Goal: Task Accomplishment & Management: Complete application form

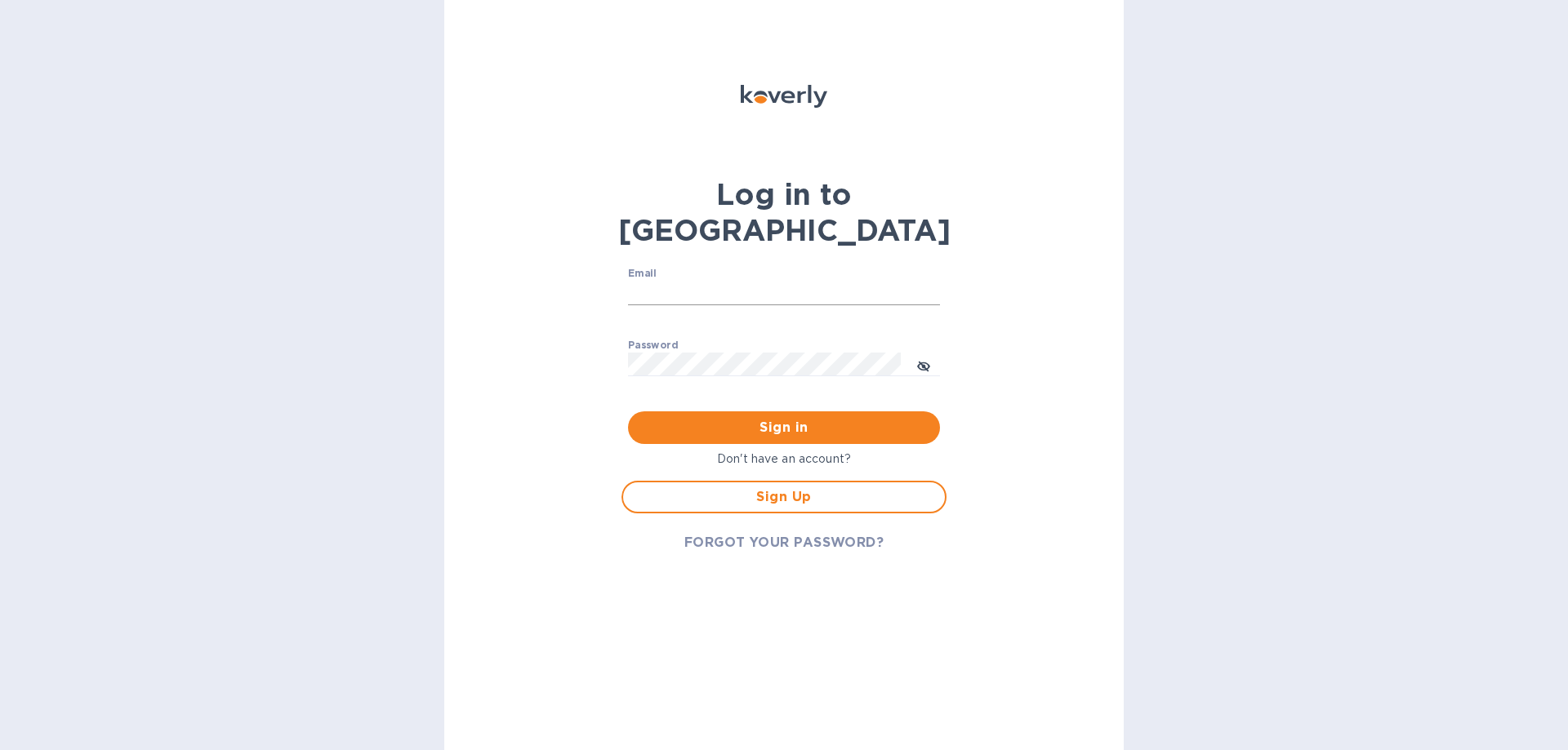
click at [682, 281] on input "Email" at bounding box center [784, 293] width 312 height 25
type input "[PERSON_NAME][EMAIL_ADDRESS][DOMAIN_NAME]"
click at [791, 488] on span "Sign Up" at bounding box center [784, 498] width 295 height 20
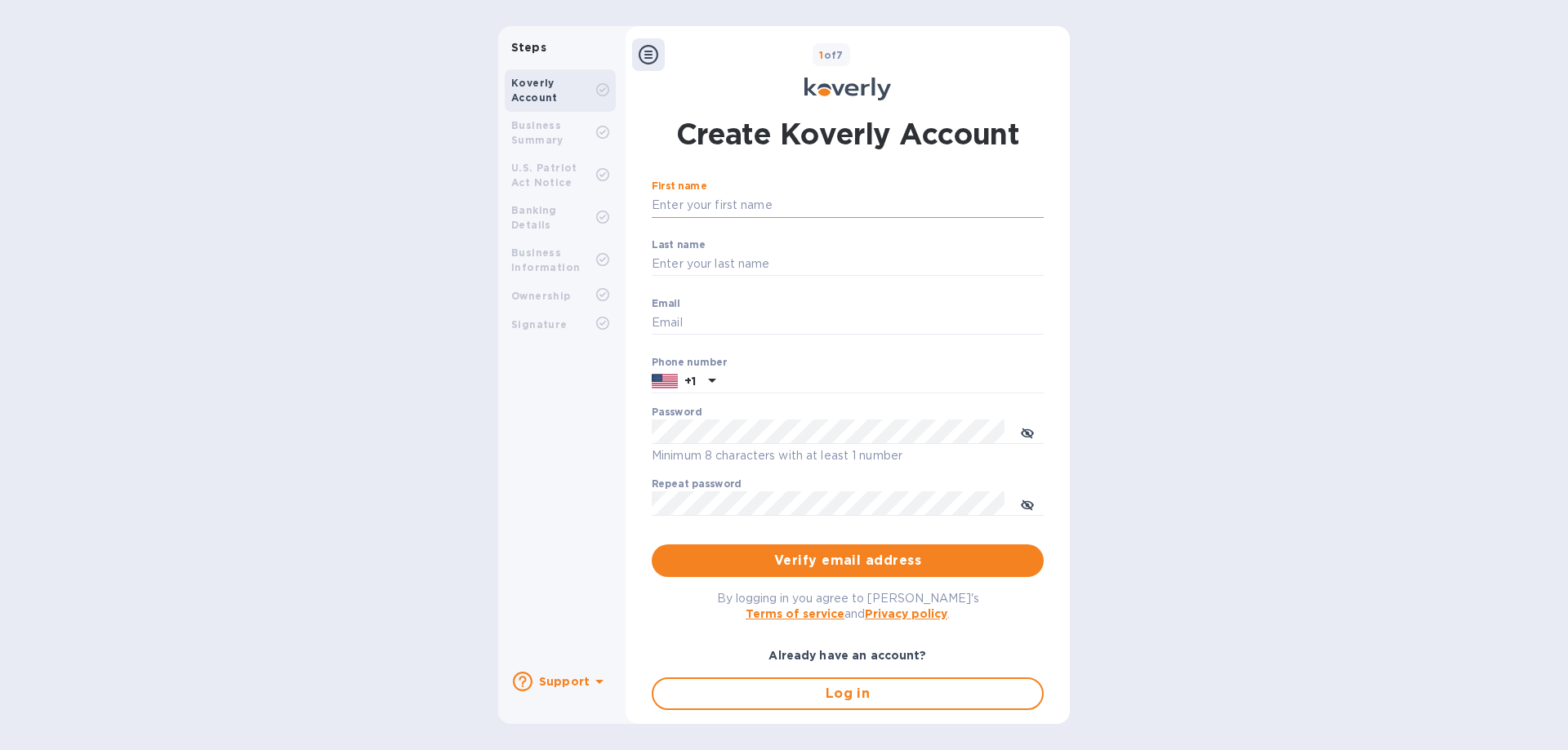
click at [692, 202] on input "First name" at bounding box center [847, 205] width 392 height 25
type input "[PERSON_NAME]"
type input "[PERSON_NAME][EMAIL_ADDRESS][DOMAIN_NAME]"
type input "9162182014"
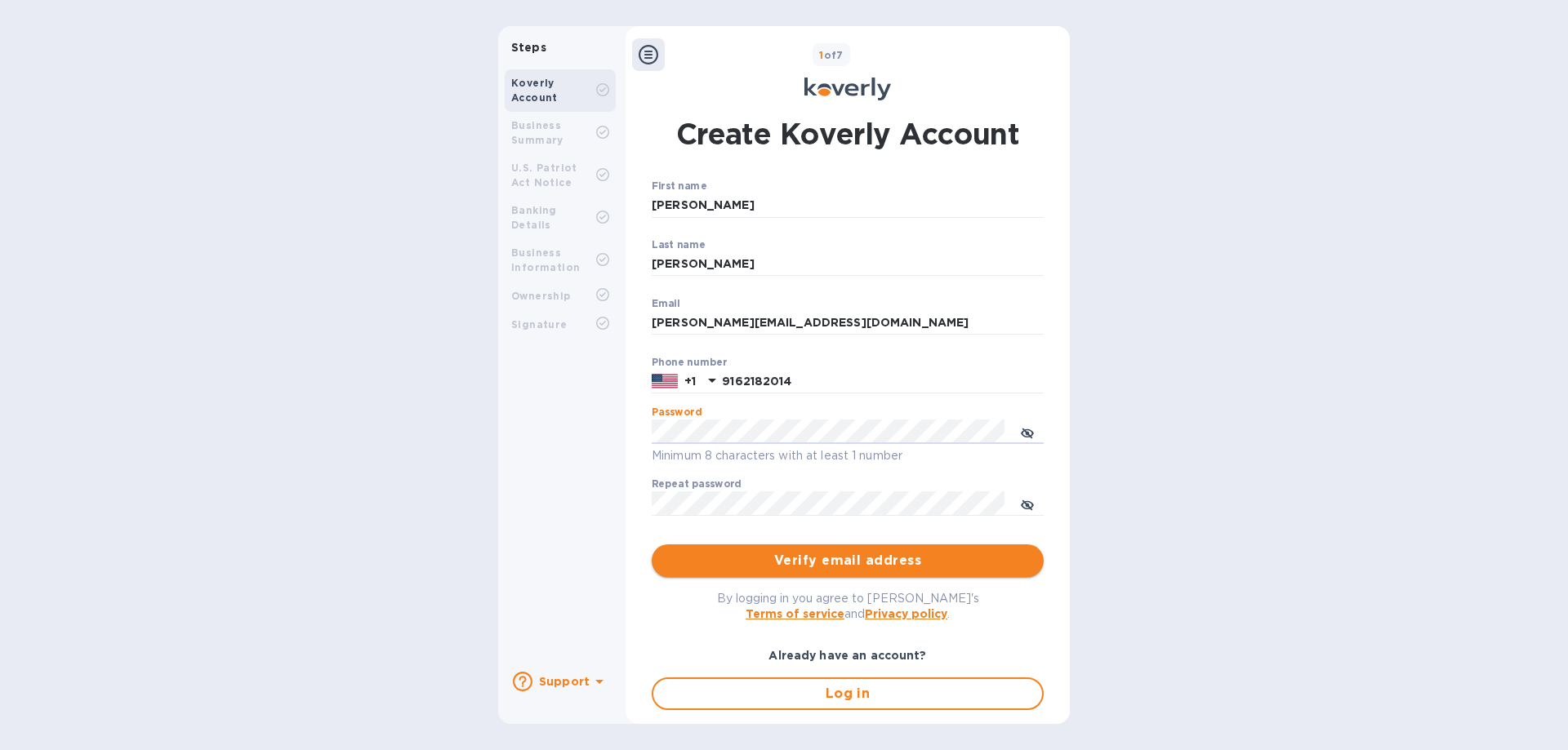
click at [849, 560] on span "Verify email address" at bounding box center [847, 562] width 366 height 20
click at [1023, 432] on icon "toggle password visibility" at bounding box center [1027, 434] width 10 height 10
click at [1024, 500] on icon "toggle password visibility" at bounding box center [1026, 505] width 13 height 13
click at [803, 555] on span "Verify email address" at bounding box center [847, 562] width 366 height 20
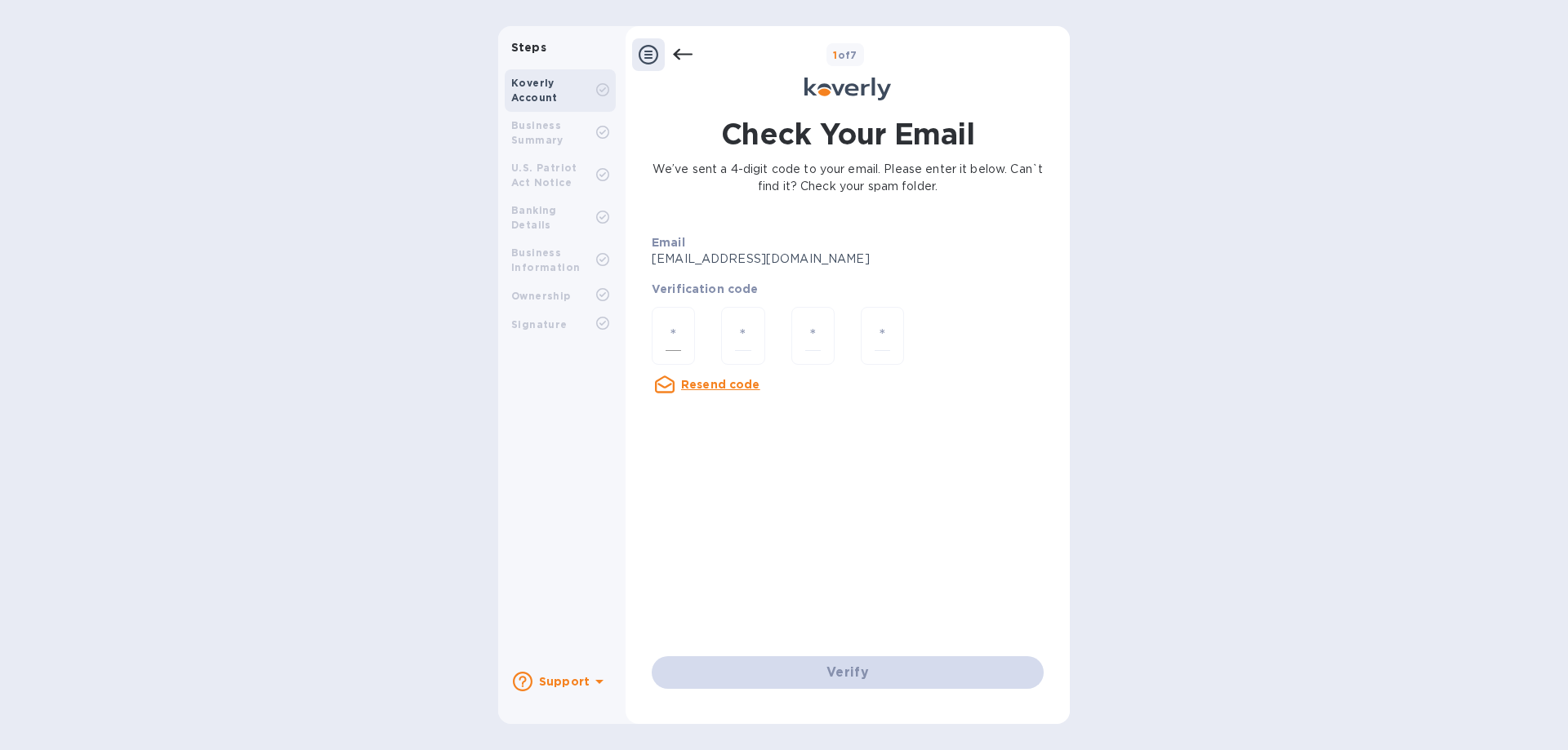
click at [681, 327] on input "number" at bounding box center [673, 336] width 16 height 30
type input "5"
type input "9"
type input "6"
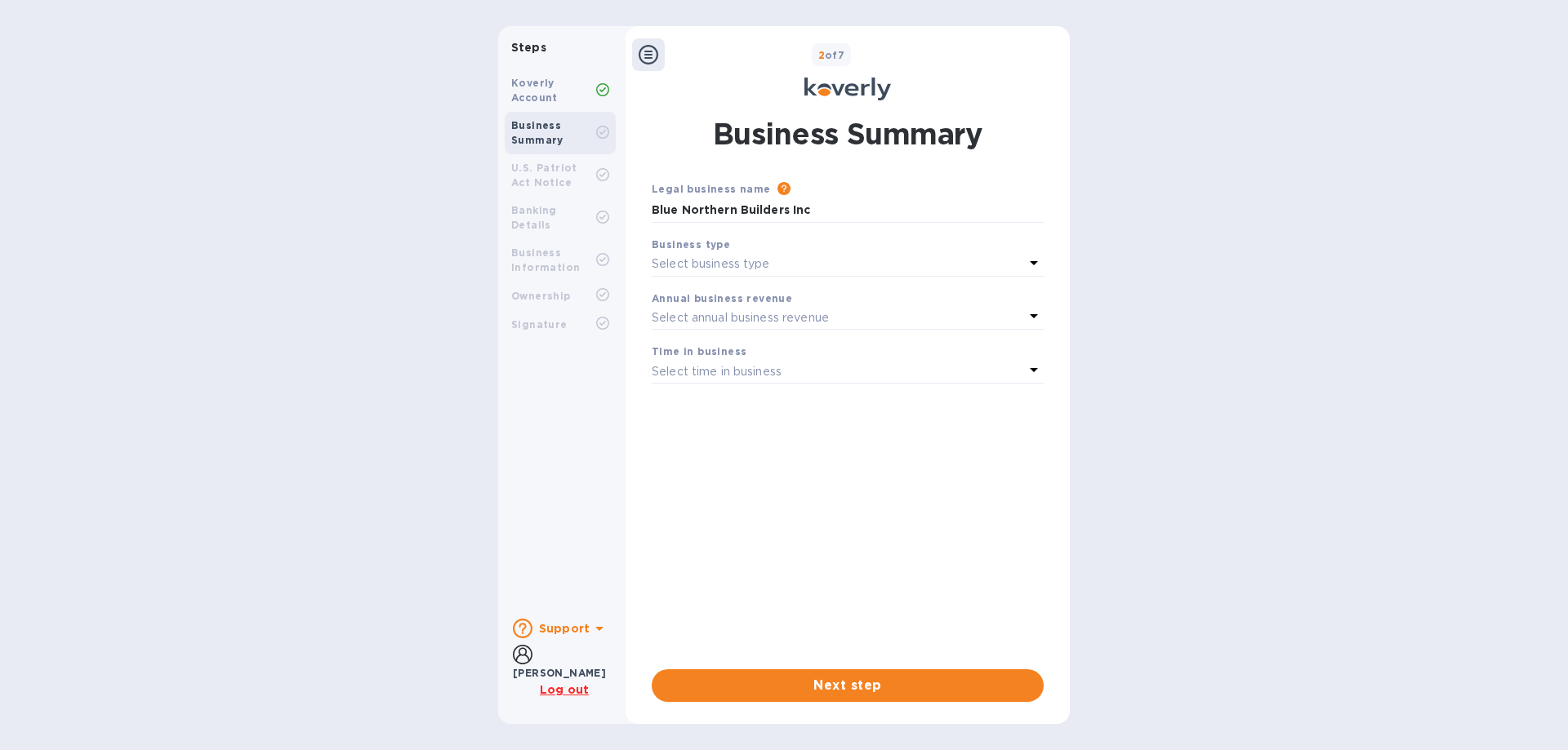
click at [773, 263] on div "Select business type" at bounding box center [837, 264] width 372 height 23
click at [715, 364] on p "Corporations" at bounding box center [841, 361] width 353 height 17
click at [802, 271] on p "Corporations" at bounding box center [837, 263] width 372 height 17
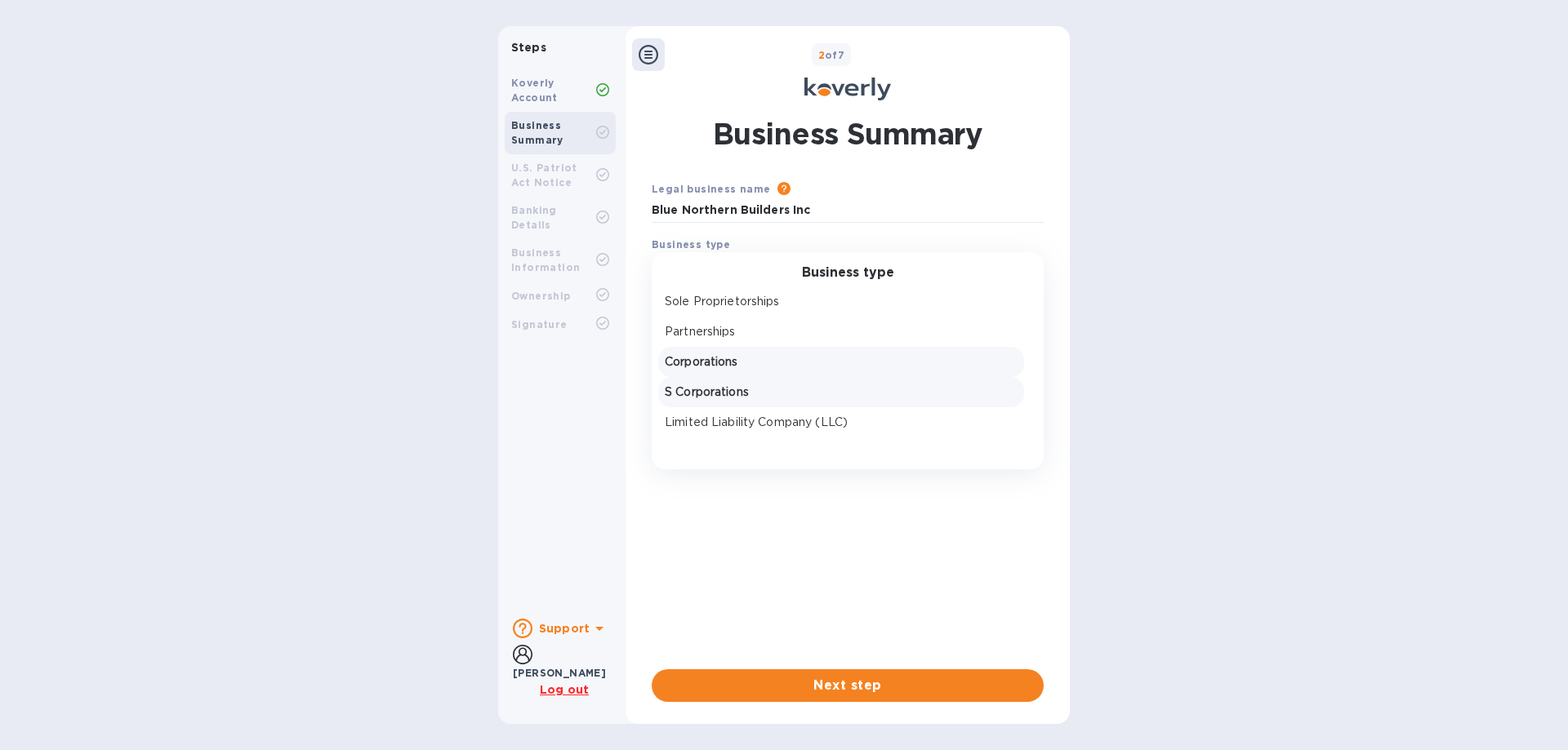
click at [731, 386] on p "S Corporations" at bounding box center [841, 392] width 353 height 17
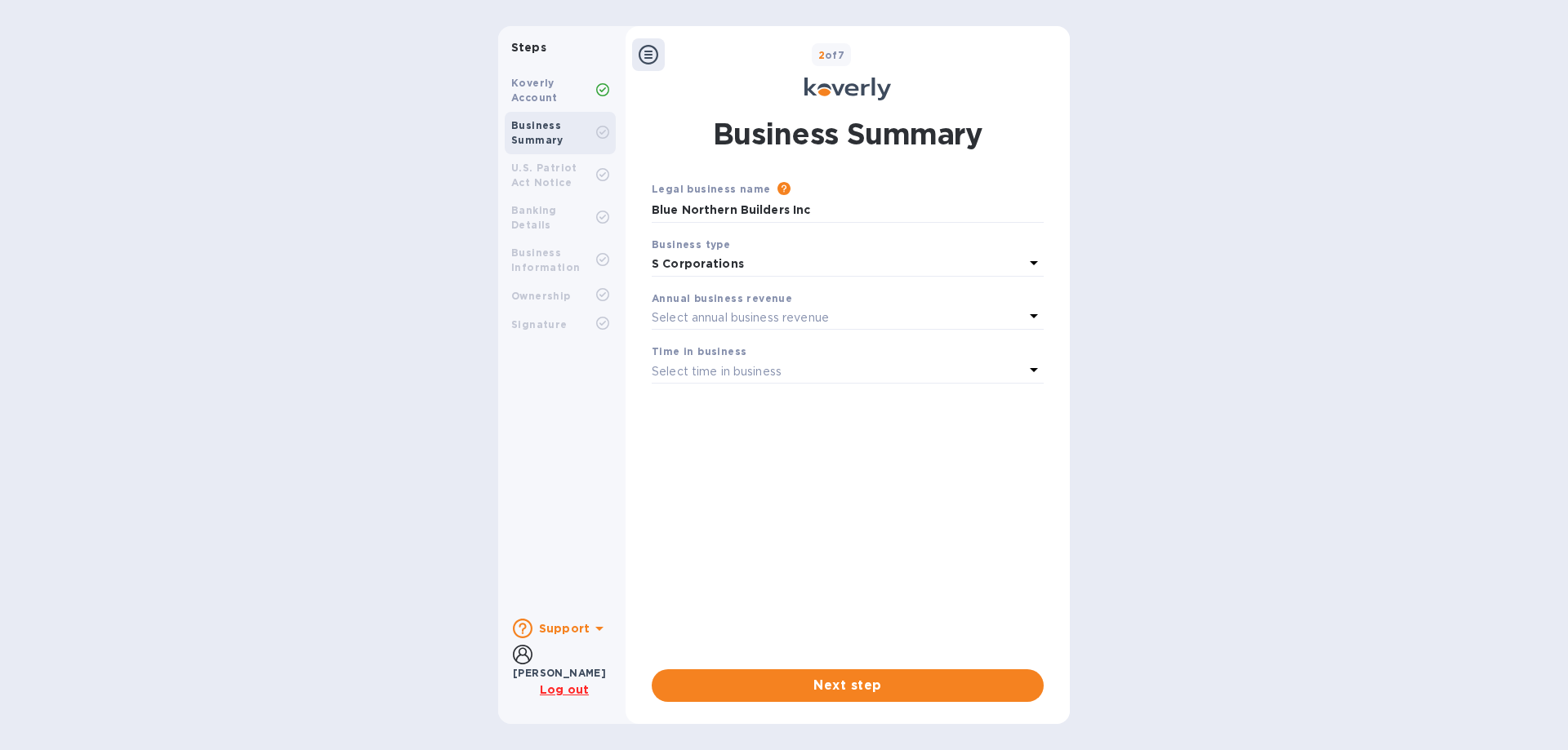
click at [760, 314] on p "Select annual business revenue" at bounding box center [740, 317] width 178 height 17
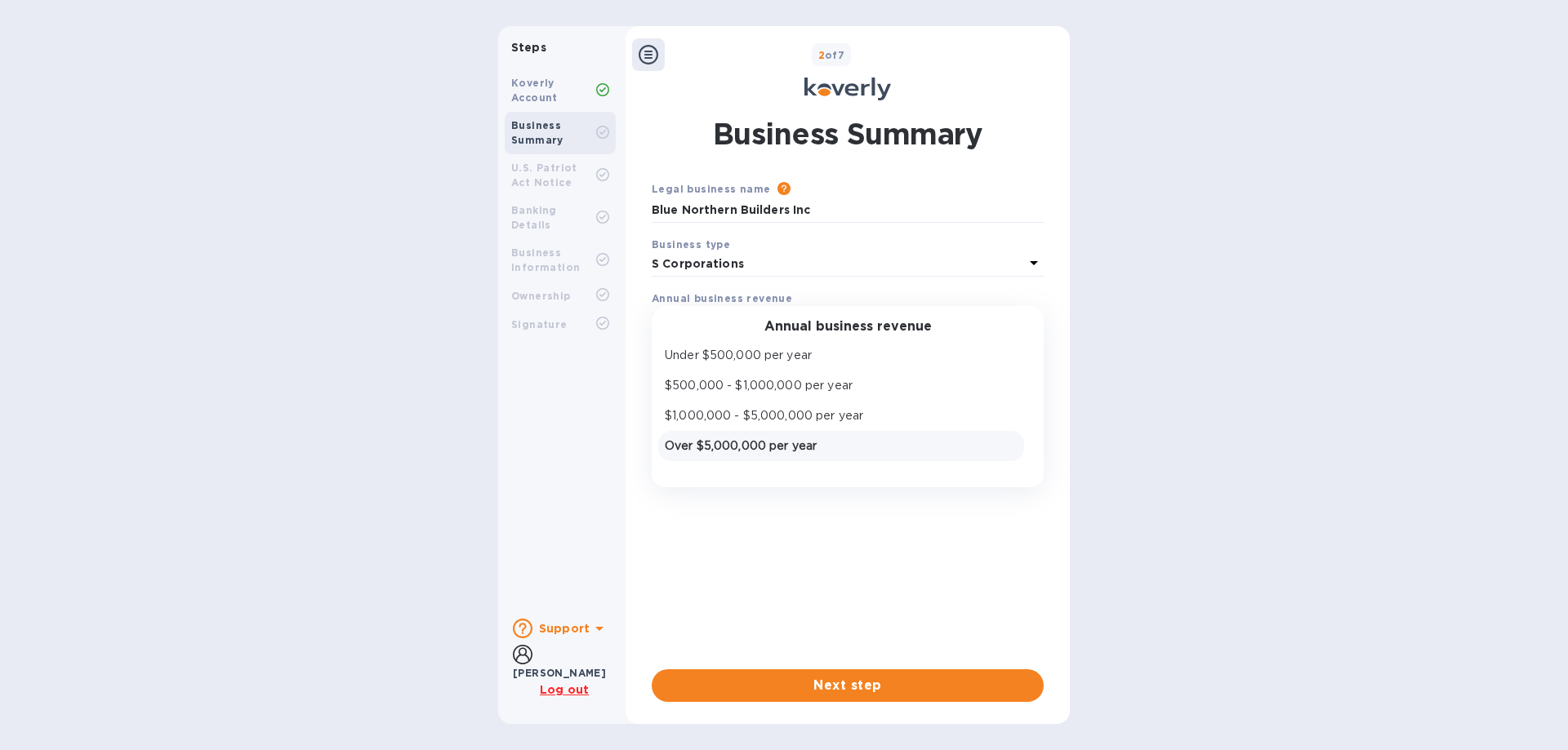
click at [779, 447] on p "Over $5,000,000 per year" at bounding box center [841, 446] width 353 height 17
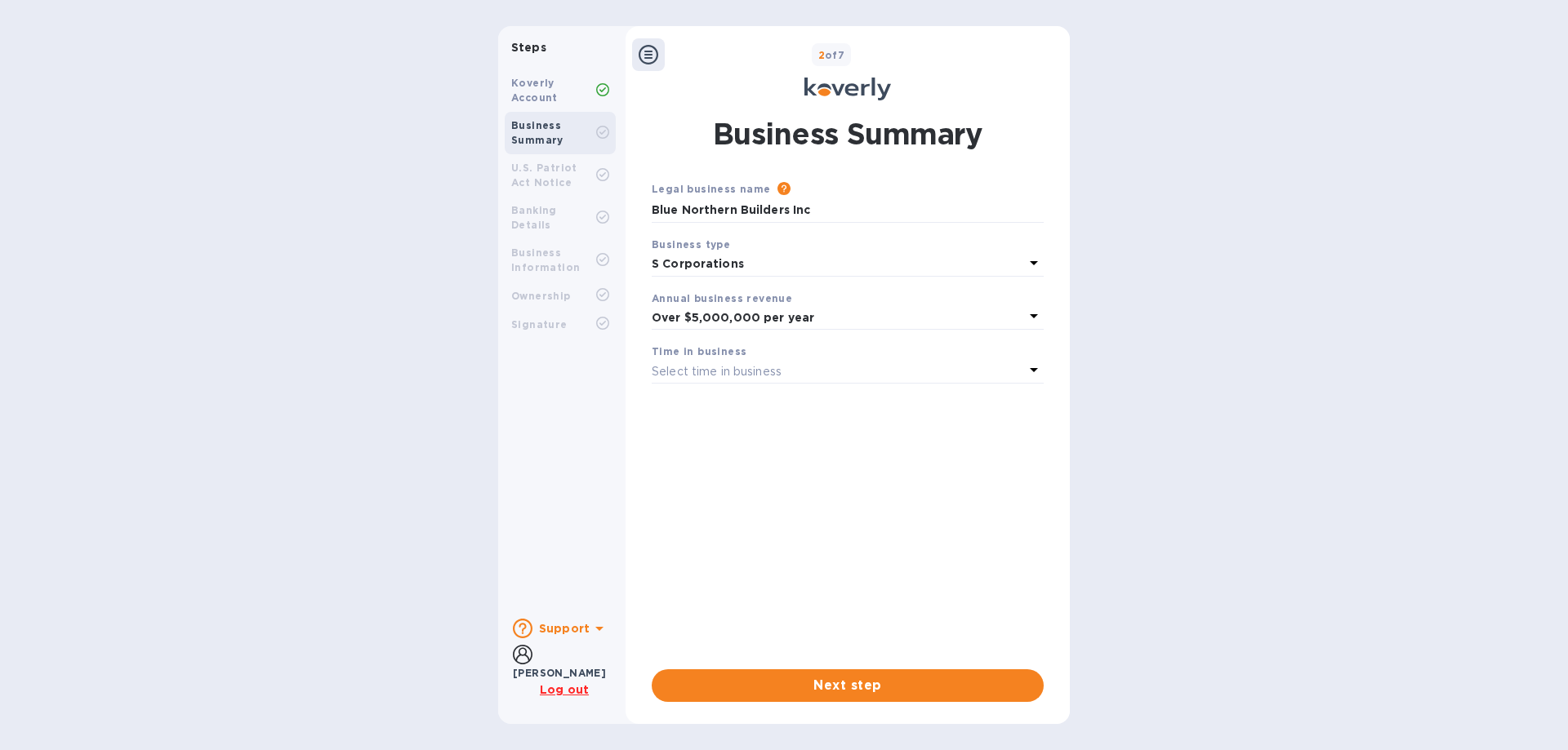
click at [741, 376] on p "Select time in business" at bounding box center [716, 371] width 130 height 17
click at [726, 498] on p "More than 5 years" at bounding box center [841, 500] width 353 height 17
click at [854, 691] on span "Next step" at bounding box center [847, 686] width 366 height 20
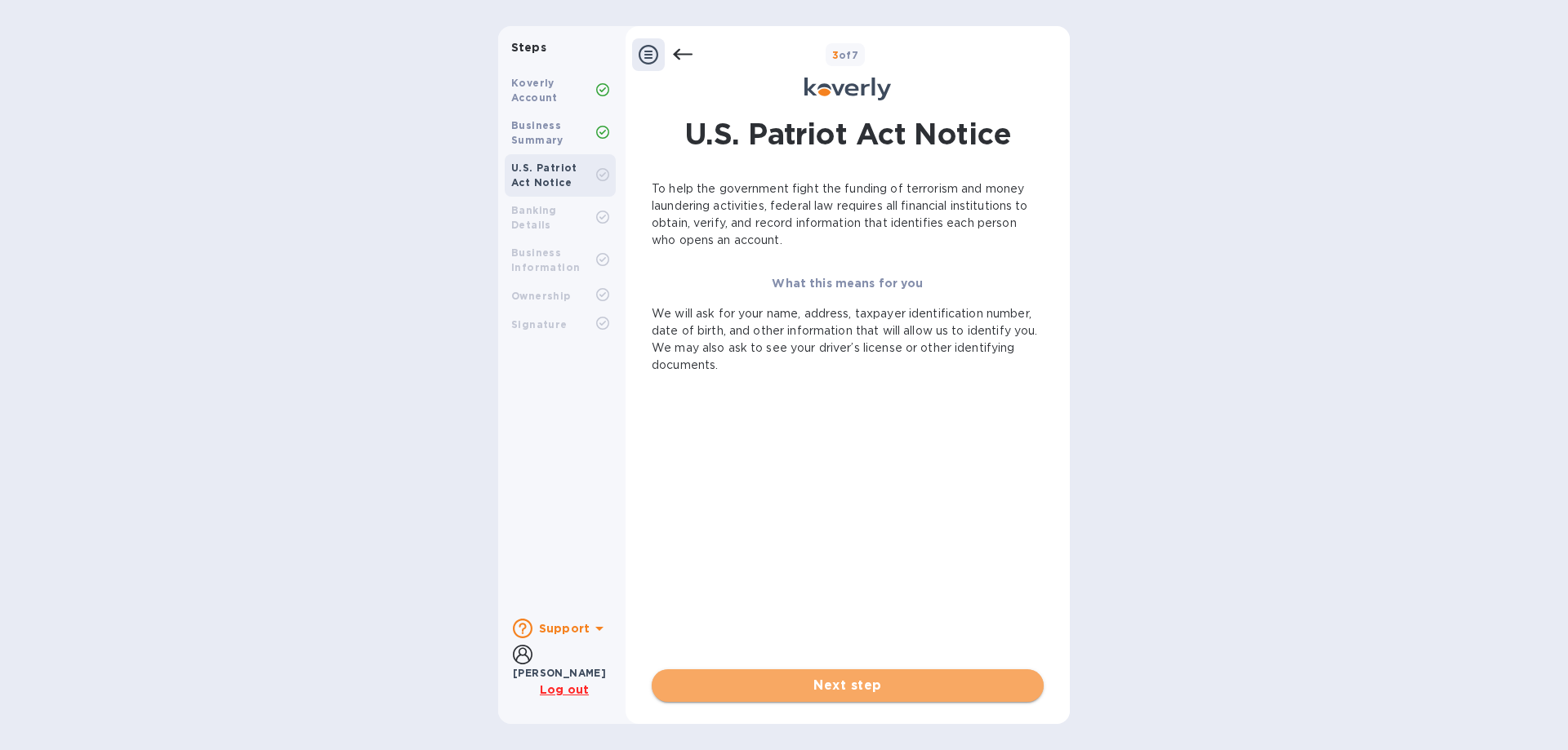
click at [834, 686] on span "Next step" at bounding box center [847, 686] width 366 height 20
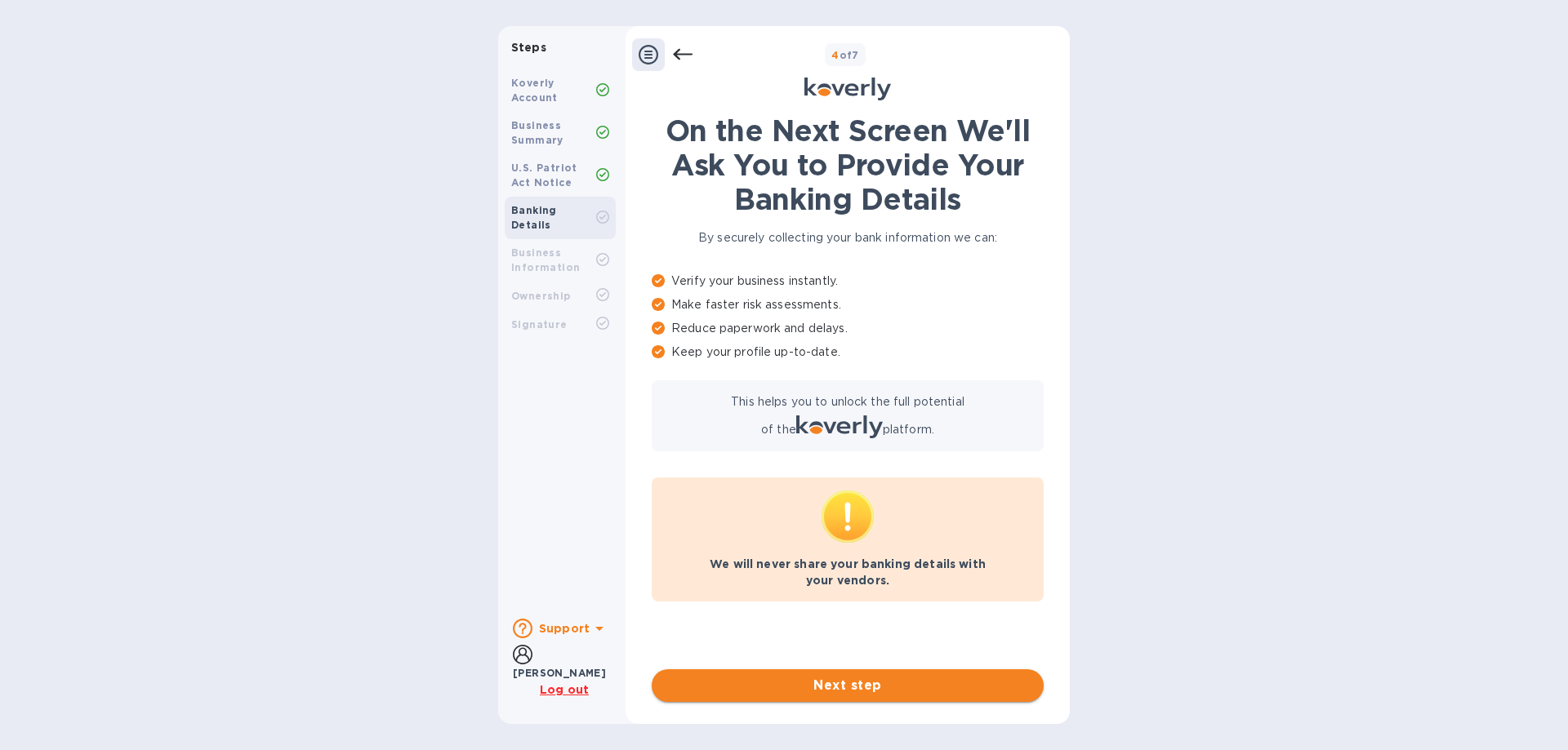
click at [844, 682] on span "Next step" at bounding box center [847, 686] width 366 height 20
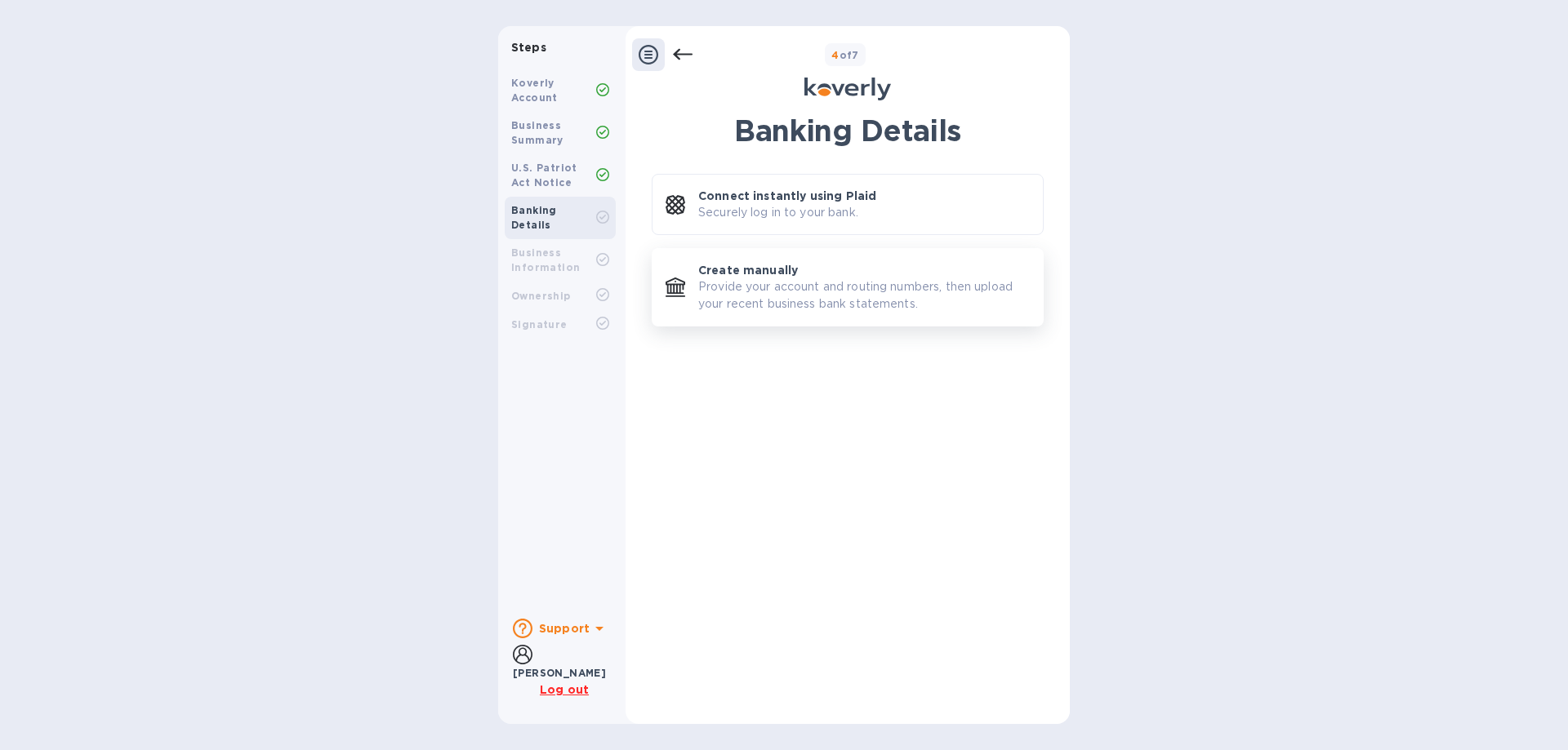
click at [758, 290] on p "Provide your account and routing numbers, then upload your recent business bank…" at bounding box center [864, 295] width 331 height 34
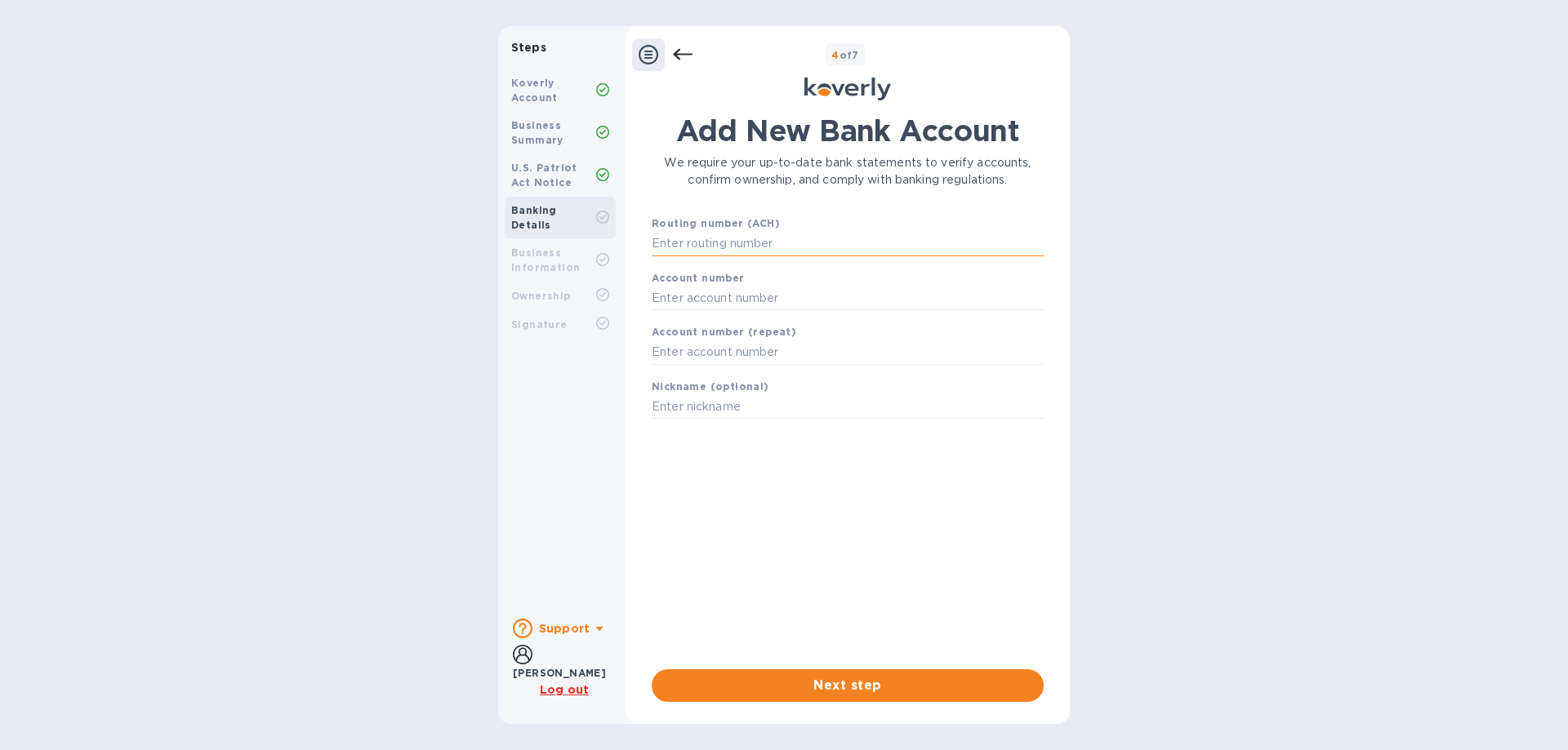
click at [745, 245] on input "text" at bounding box center [847, 243] width 392 height 25
click at [711, 241] on input "text" at bounding box center [847, 243] width 392 height 25
click at [563, 621] on div "Support" at bounding box center [561, 628] width 97 height 26
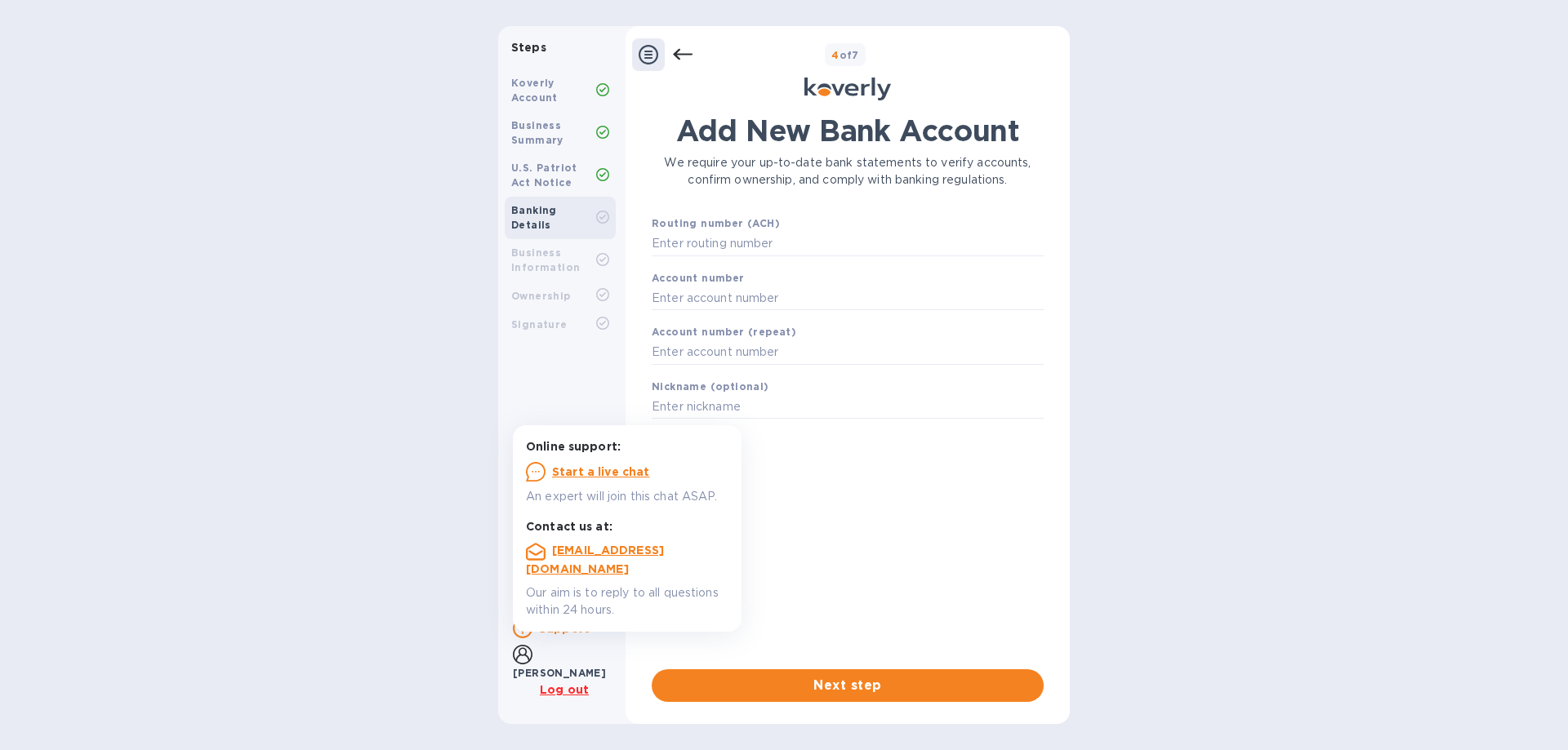
click at [598, 472] on u "Start a live chat" at bounding box center [600, 472] width 98 height 13
